Goal: Task Accomplishment & Management: Manage account settings

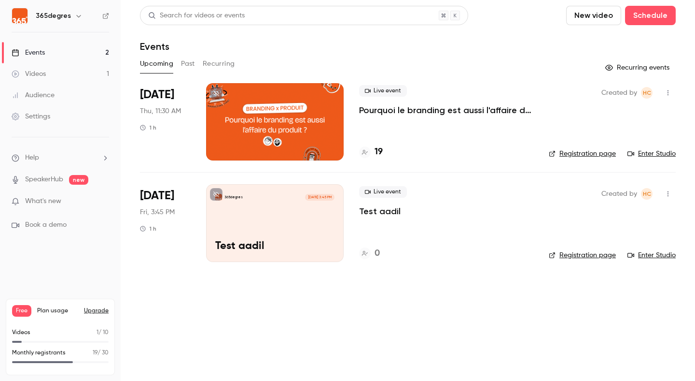
click at [379, 107] on p "Pourquoi le branding est aussi l'affaire du produit ?" at bounding box center [446, 110] width 174 height 12
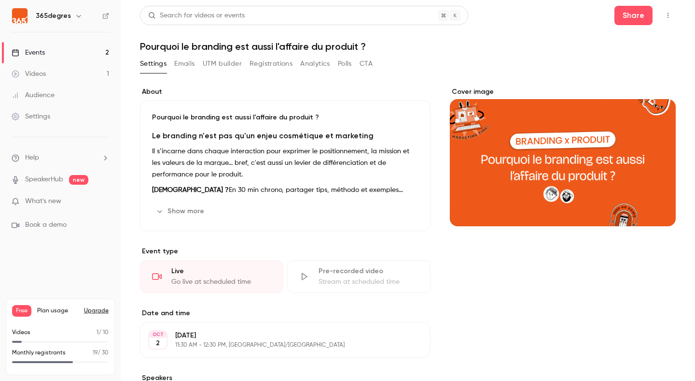
scroll to position [281, 0]
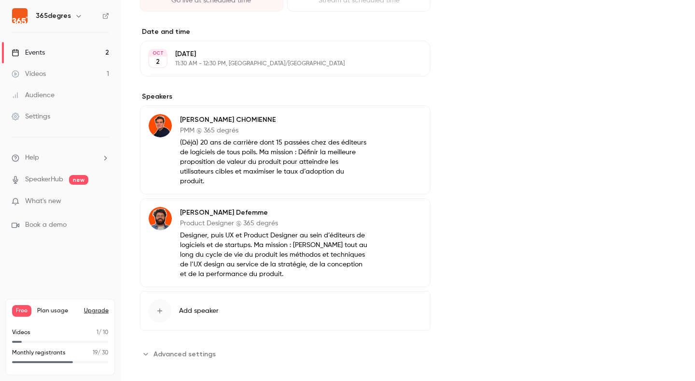
click at [198, 349] on span "Advanced settings" at bounding box center [185, 354] width 62 height 10
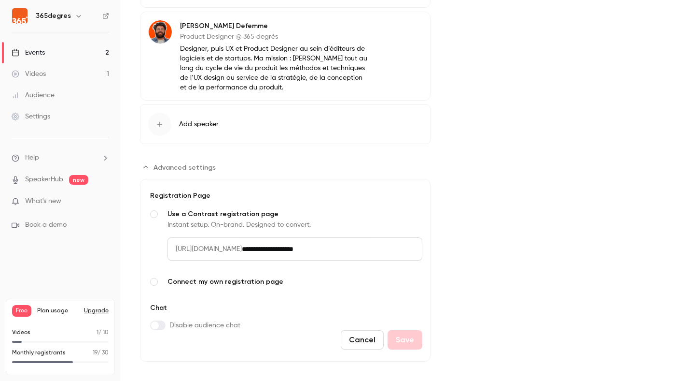
click at [37, 72] on div "Videos" at bounding box center [29, 74] width 34 height 10
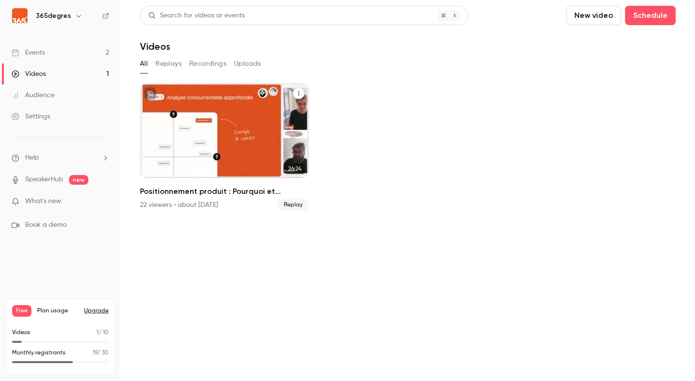
click at [206, 124] on div "Positionnement produit : Pourquoi et comment l'ajuster ?" at bounding box center [224, 130] width 169 height 95
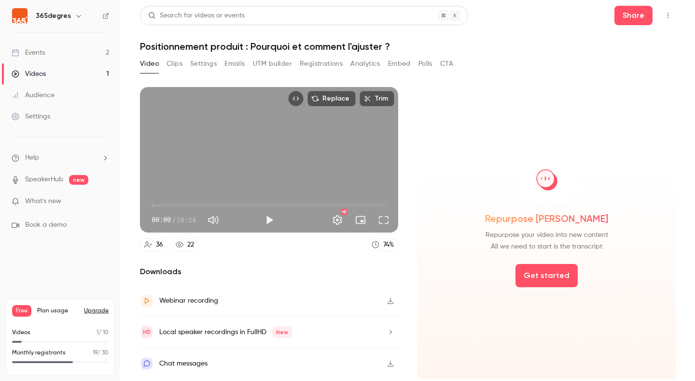
click at [211, 67] on button "Settings" at bounding box center [203, 63] width 27 height 15
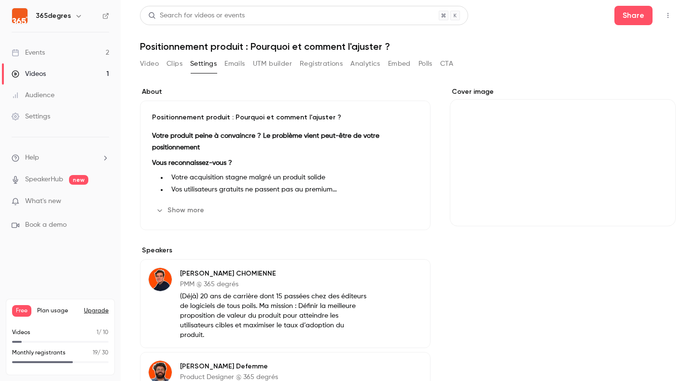
scroll to position [148, 0]
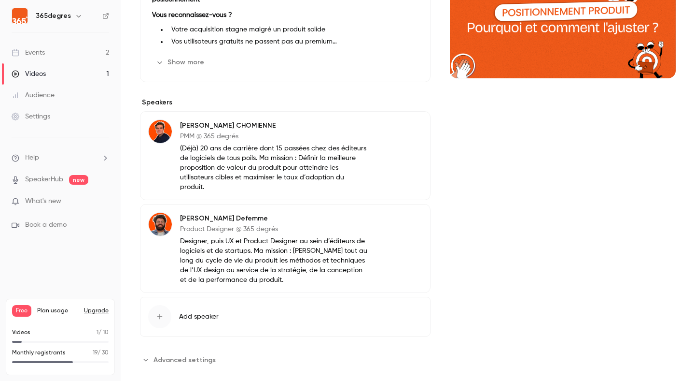
click at [193, 354] on span "Advanced settings" at bounding box center [185, 359] width 62 height 10
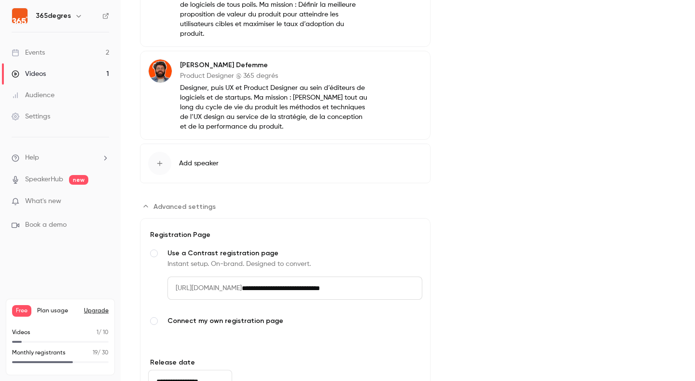
scroll to position [373, 0]
